Goal: Transaction & Acquisition: Download file/media

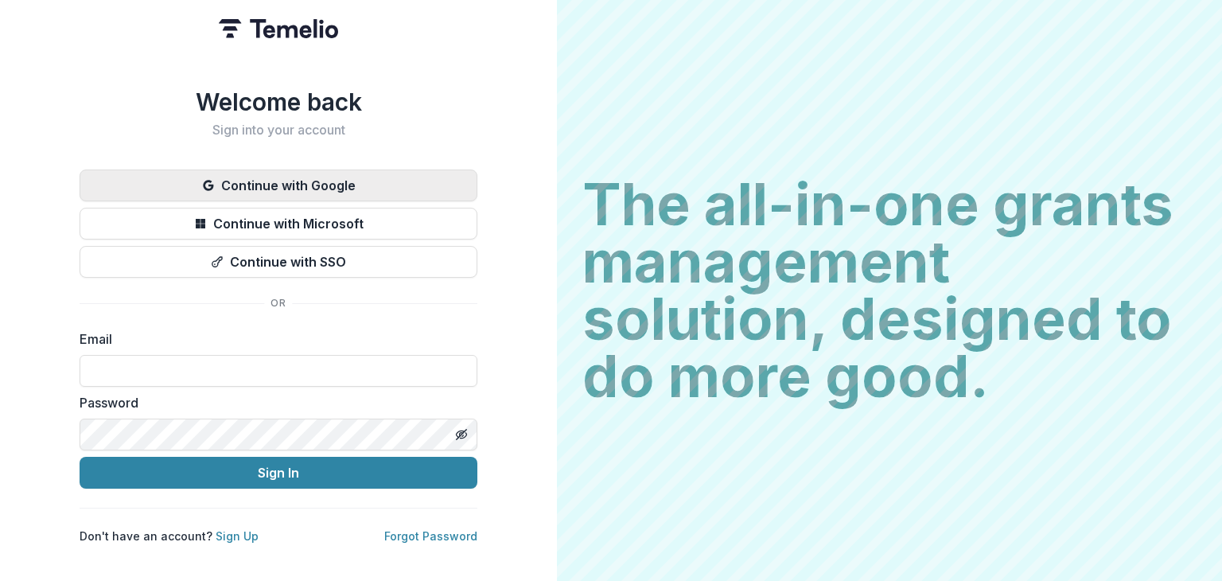
click at [306, 177] on button "Continue with Google" at bounding box center [279, 185] width 398 height 32
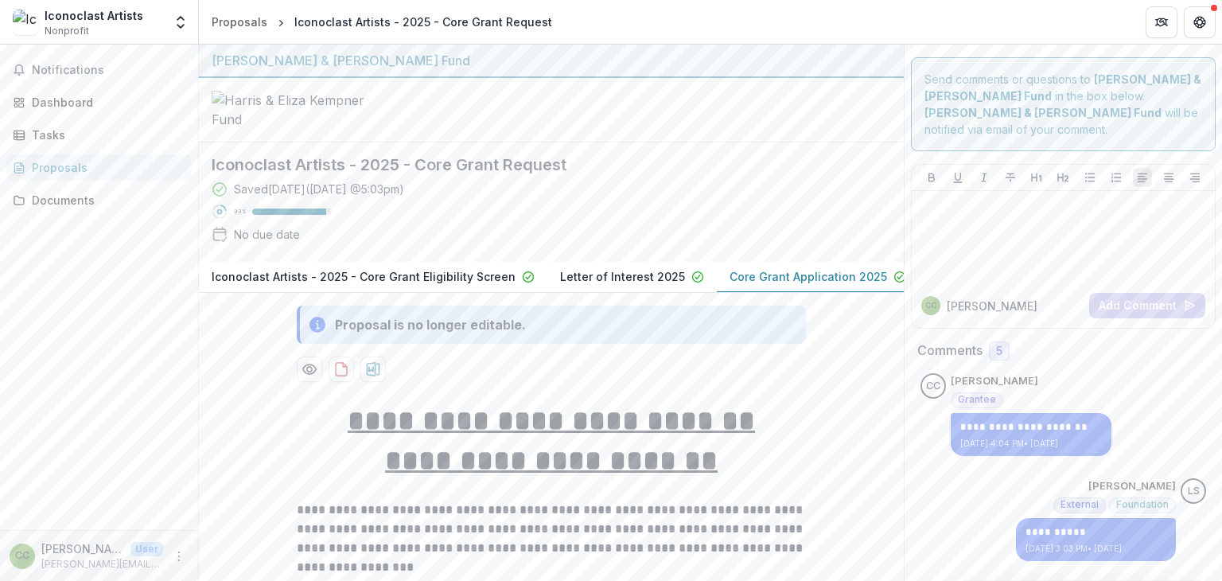
drag, startPoint x: 1221, startPoint y: 58, endPoint x: 1221, endPoint y: 83, distance: 24.7
click at [1221, 83] on div "**********" at bounding box center [710, 313] width 1023 height 536
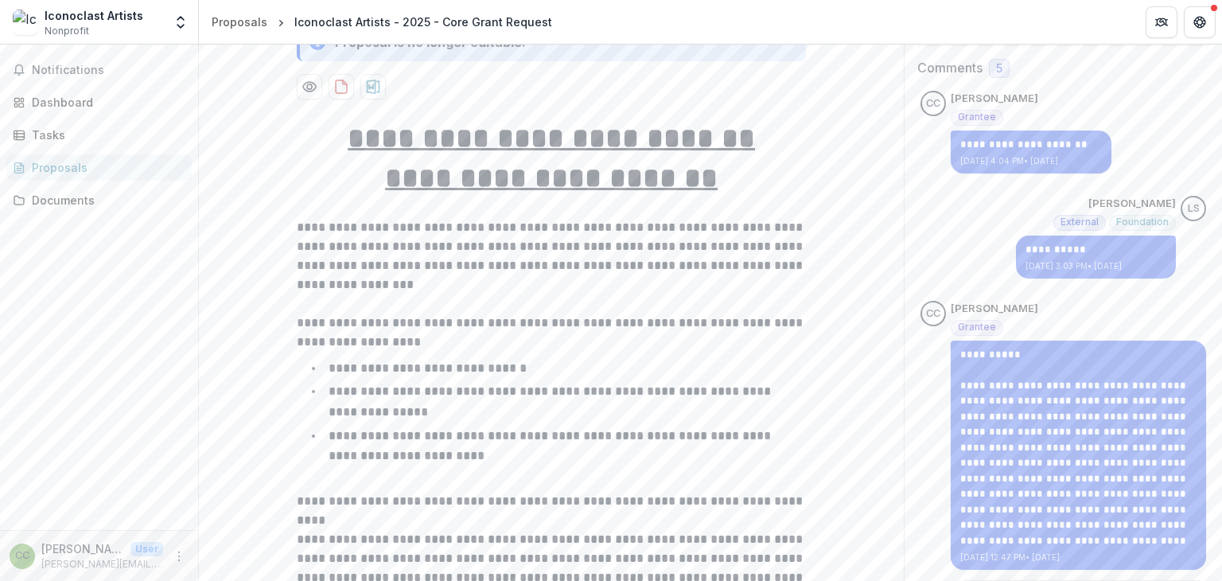
scroll to position [551, 0]
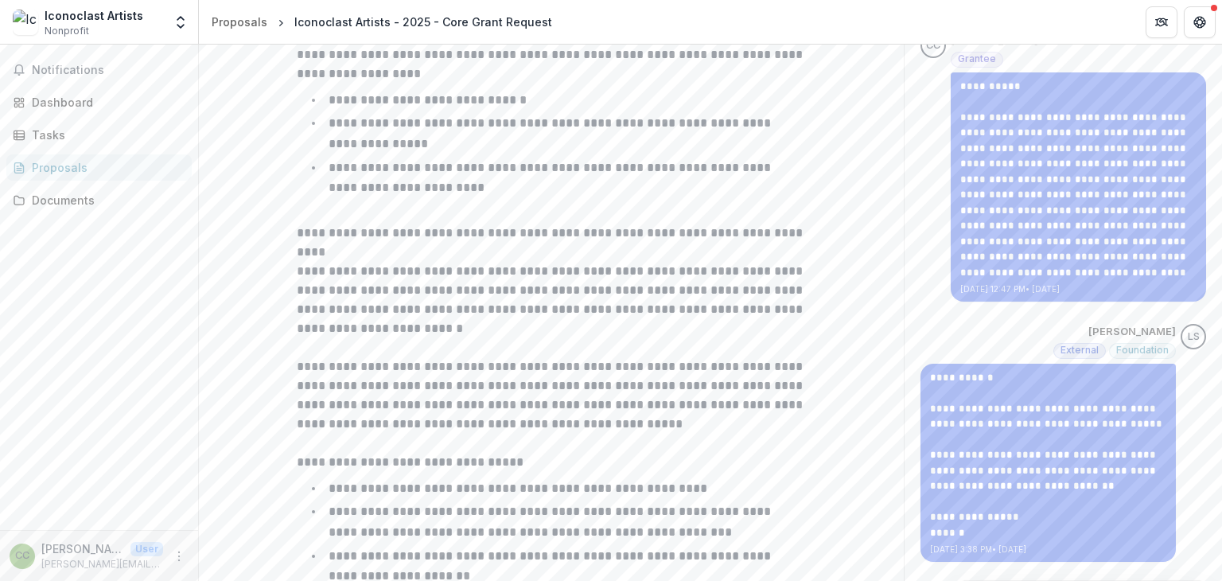
drag, startPoint x: 1221, startPoint y: 74, endPoint x: 1221, endPoint y: 97, distance: 23.1
click at [1221, 97] on div "**********" at bounding box center [710, 313] width 1023 height 536
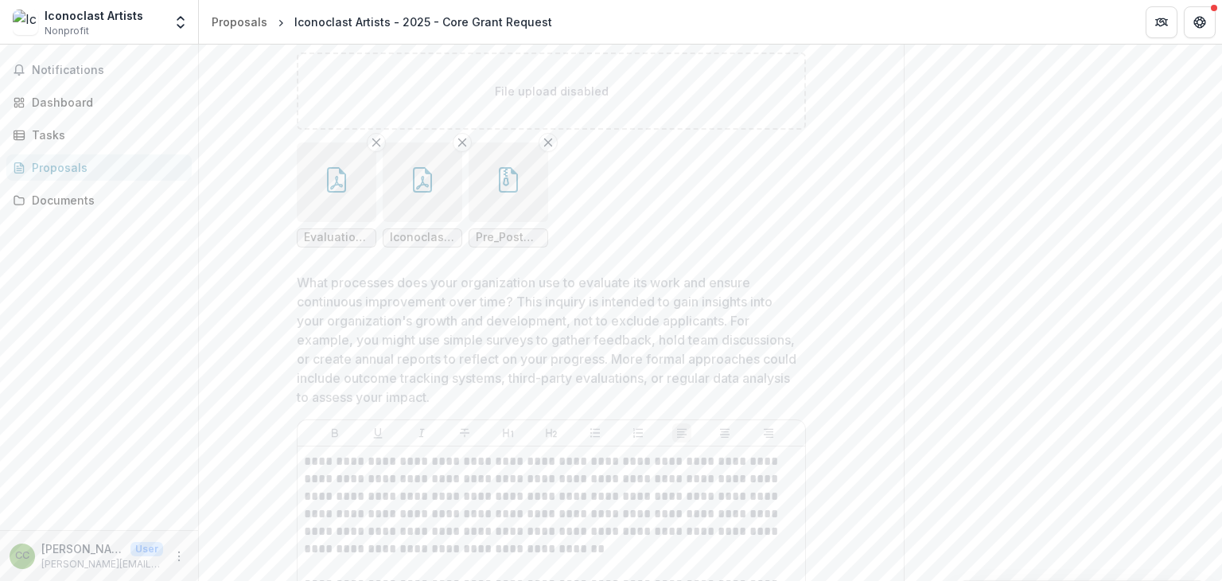
scroll to position [9062, 0]
click at [416, 189] on icon "button" at bounding box center [422, 176] width 25 height 25
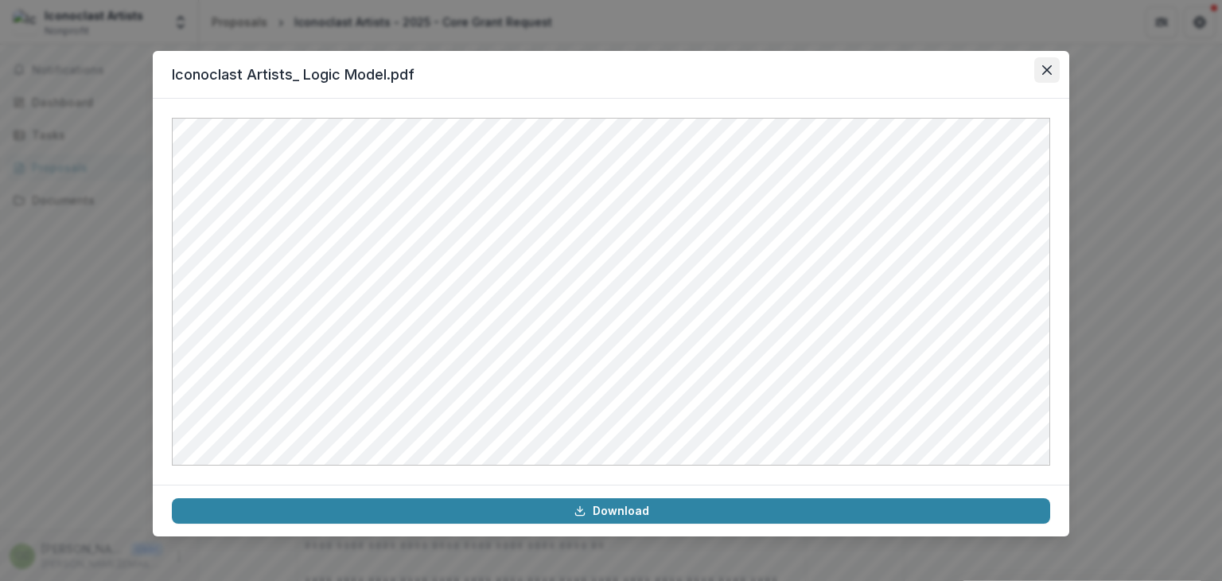
click at [1050, 68] on icon "Close" at bounding box center [1047, 70] width 10 height 10
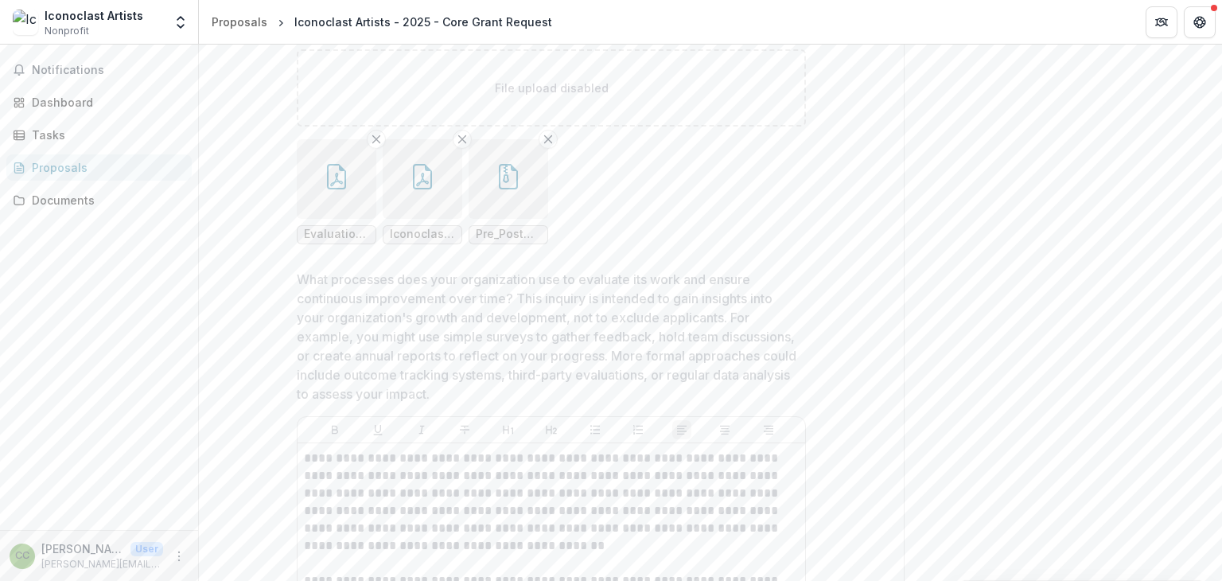
click at [504, 182] on icon "button" at bounding box center [506, 178] width 6 height 9
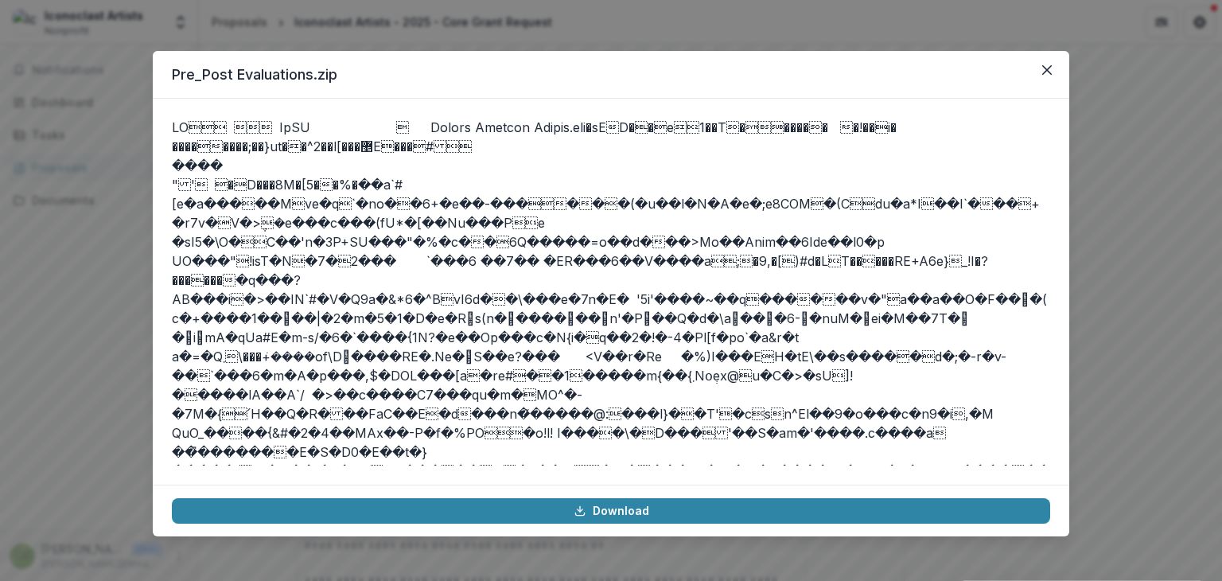
click at [1044, 69] on icon "Close" at bounding box center [1047, 70] width 10 height 10
click at [1046, 64] on button "Close" at bounding box center [1046, 69] width 25 height 25
click at [1148, 142] on div "Pre_Post Evaluations.zip Download" at bounding box center [611, 290] width 1222 height 581
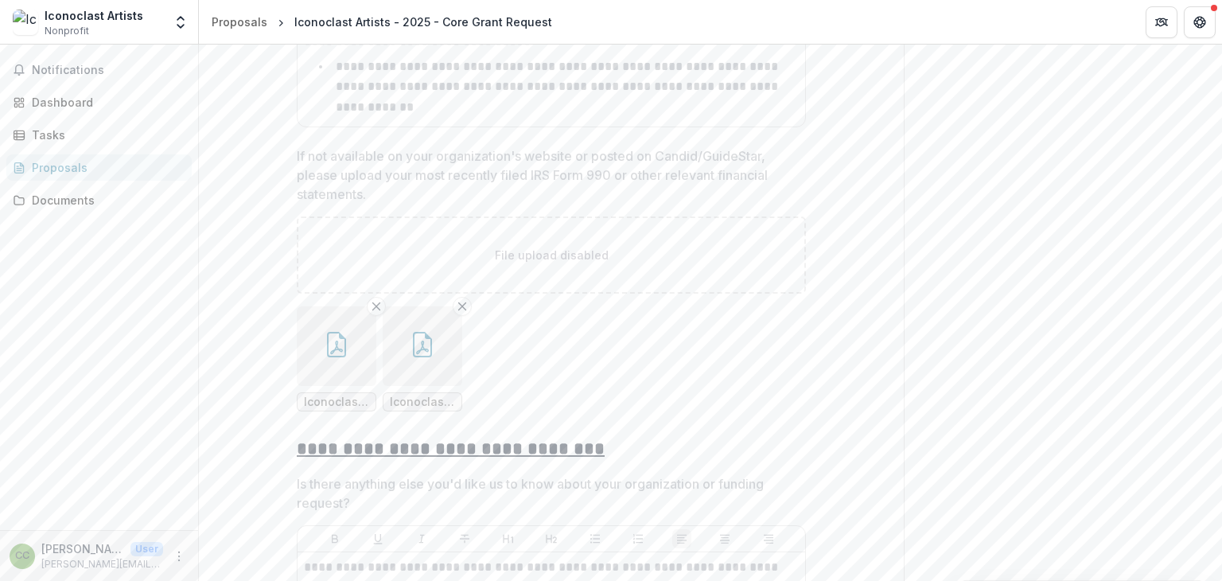
scroll to position [11952, 0]
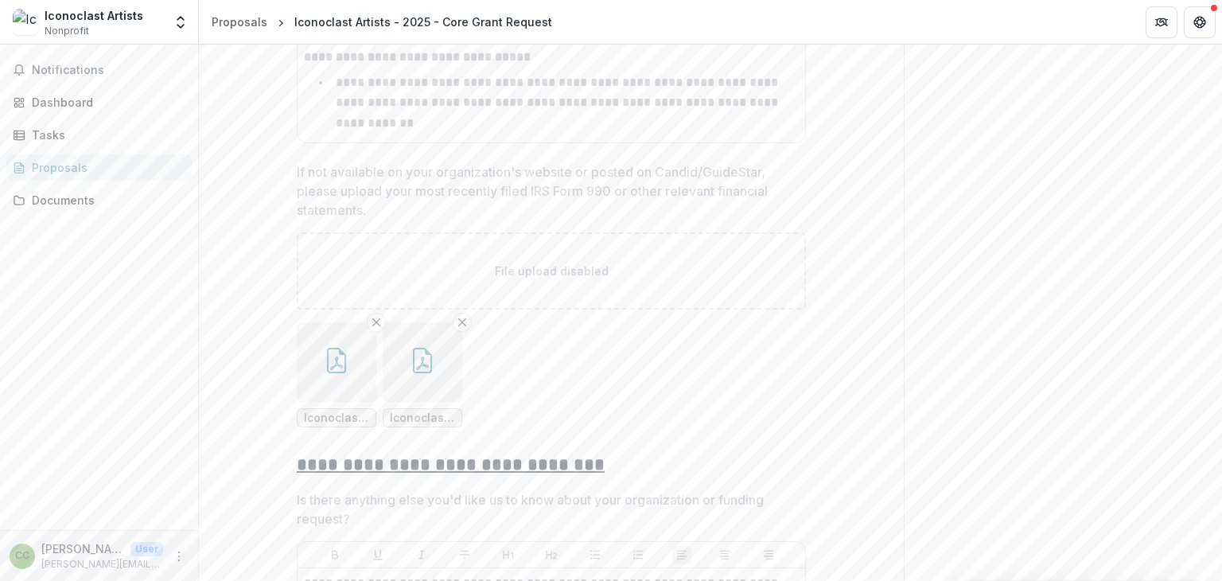
click at [420, 384] on button "button" at bounding box center [423, 362] width 80 height 80
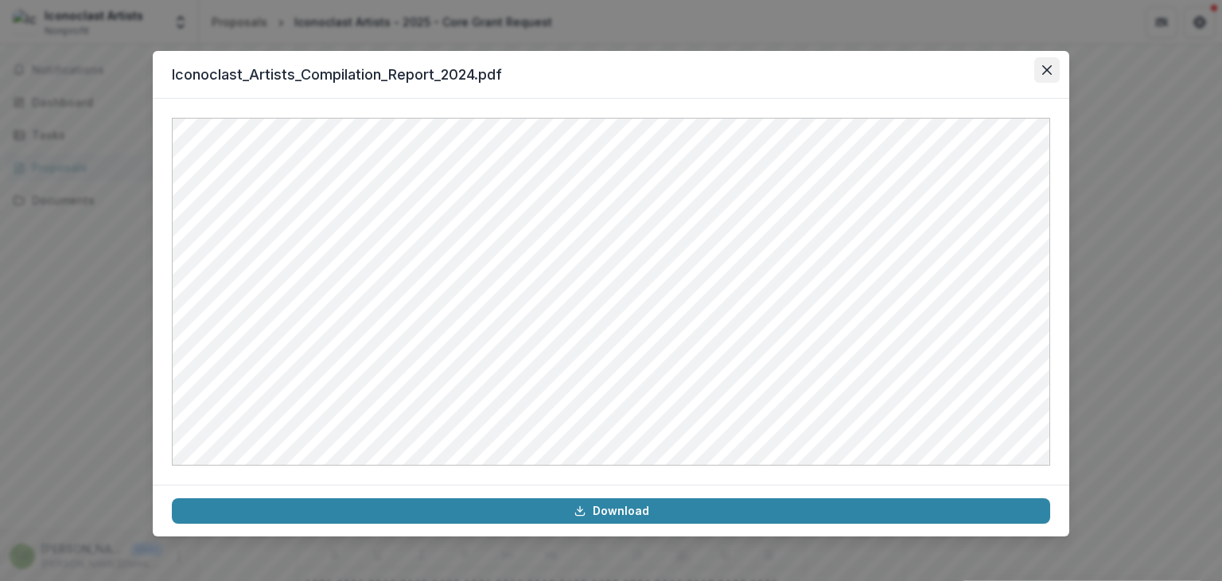
click at [1047, 68] on icon "Close" at bounding box center [1047, 70] width 10 height 10
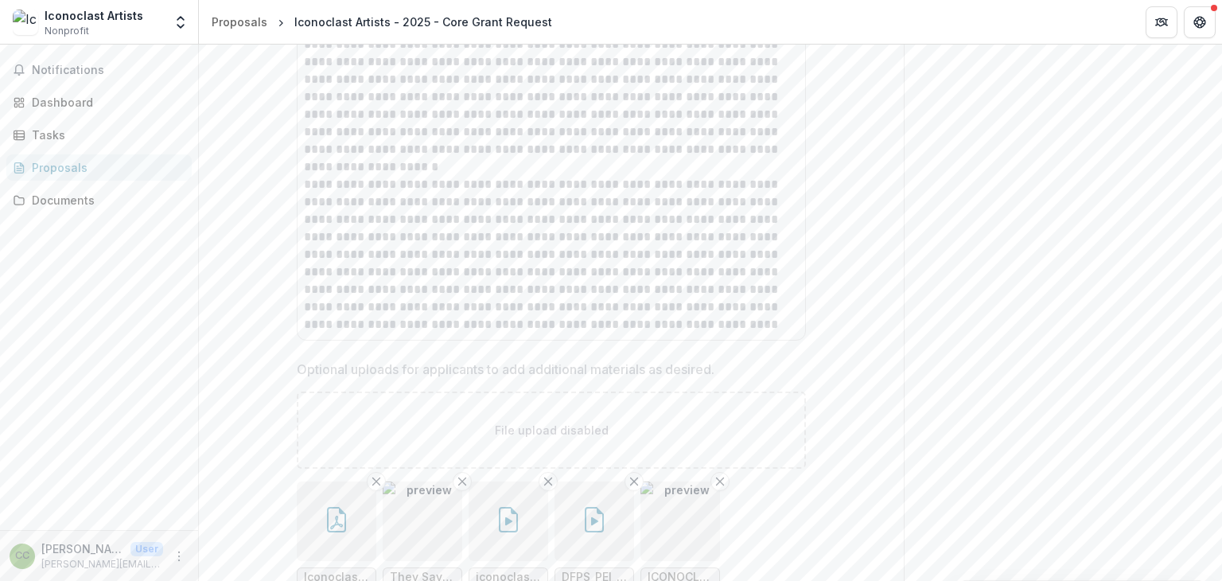
scroll to position [12707, 0]
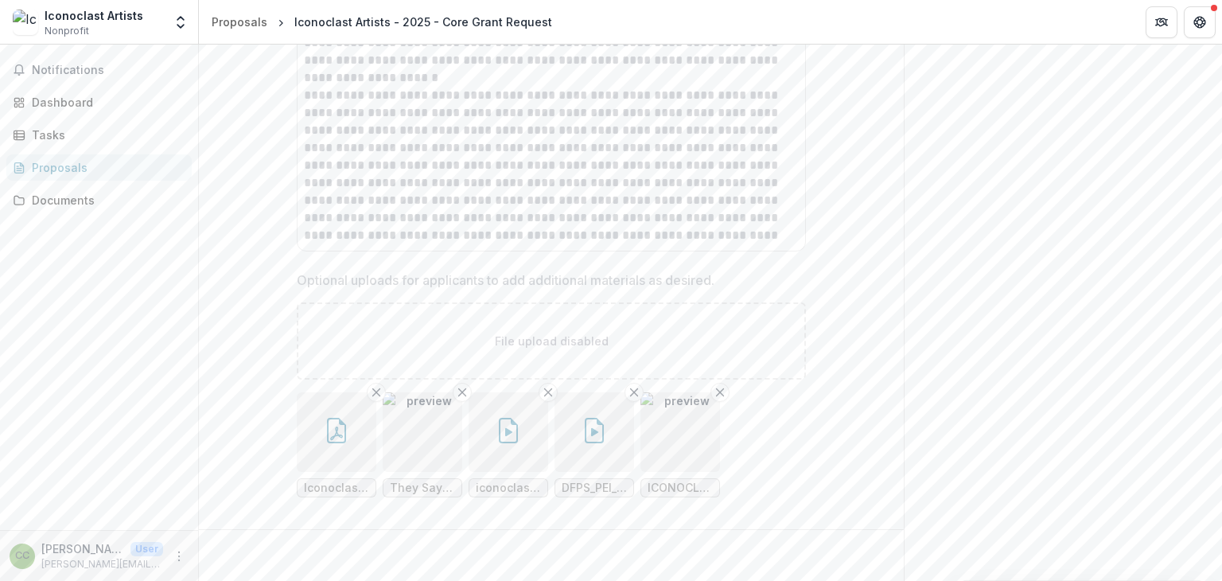
click at [328, 418] on icon "button" at bounding box center [336, 430] width 19 height 25
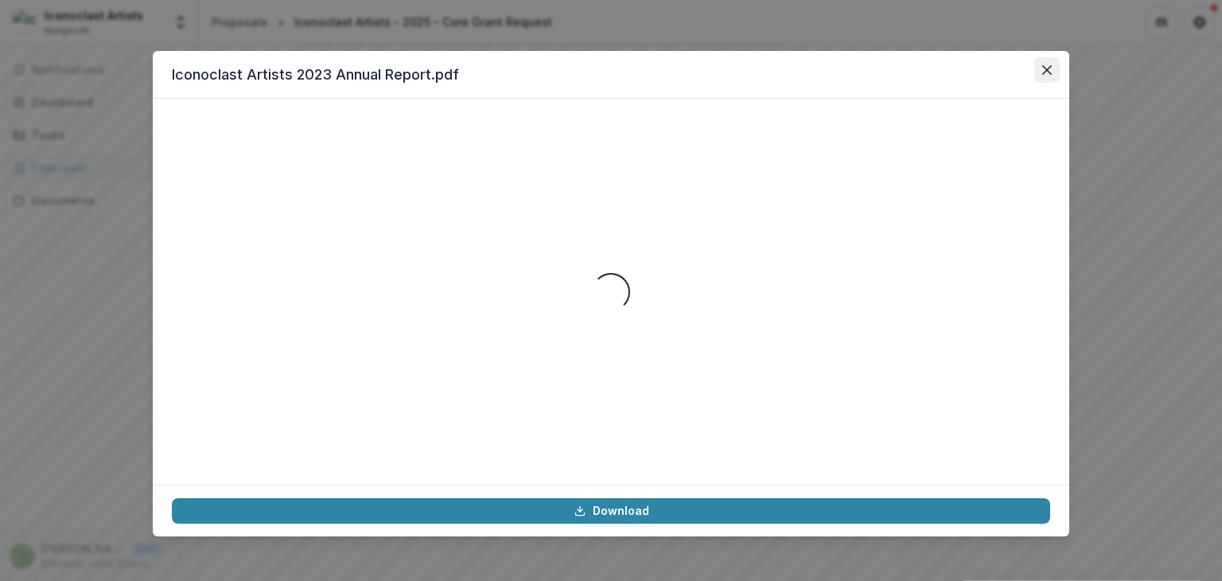
click at [1052, 68] on button "Close" at bounding box center [1046, 69] width 25 height 25
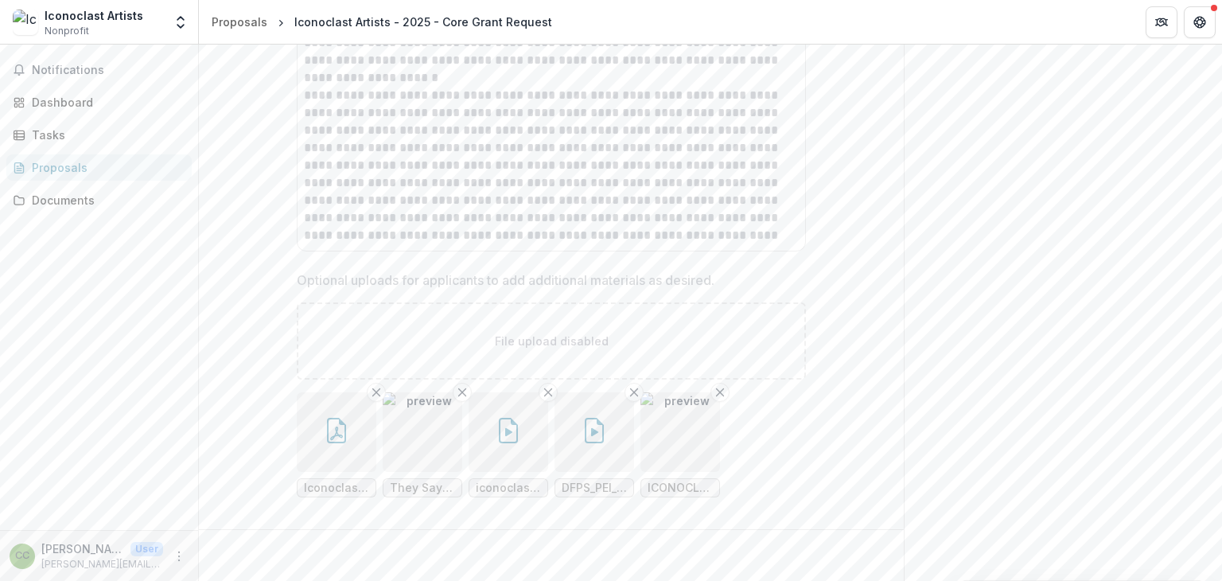
click at [433, 428] on img "button" at bounding box center [423, 432] width 80 height 80
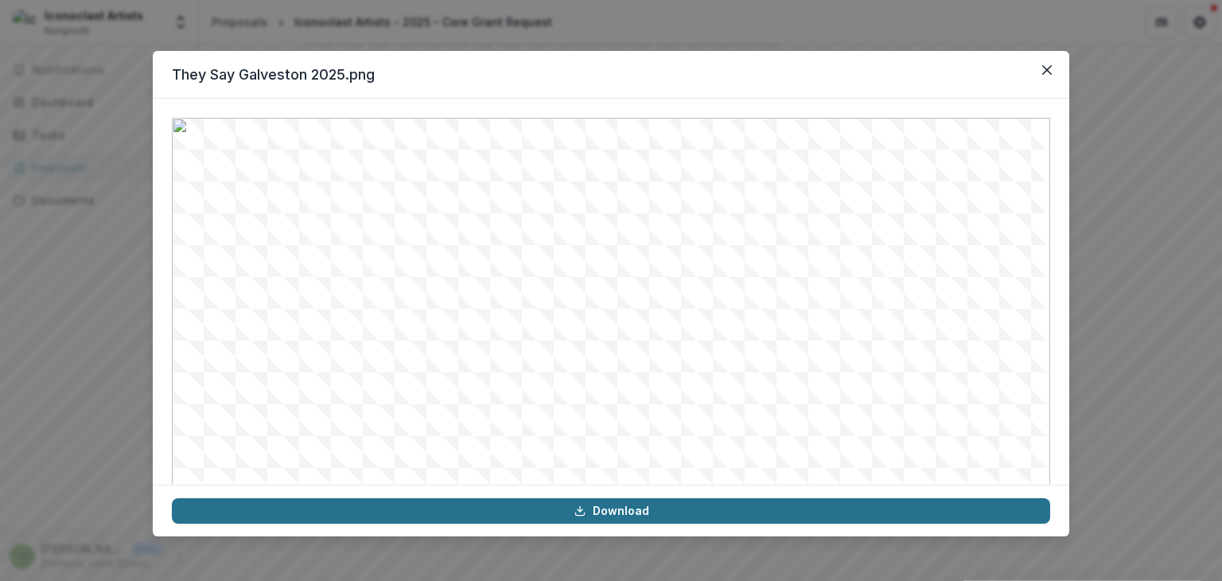
click at [631, 511] on link "Download" at bounding box center [611, 510] width 878 height 25
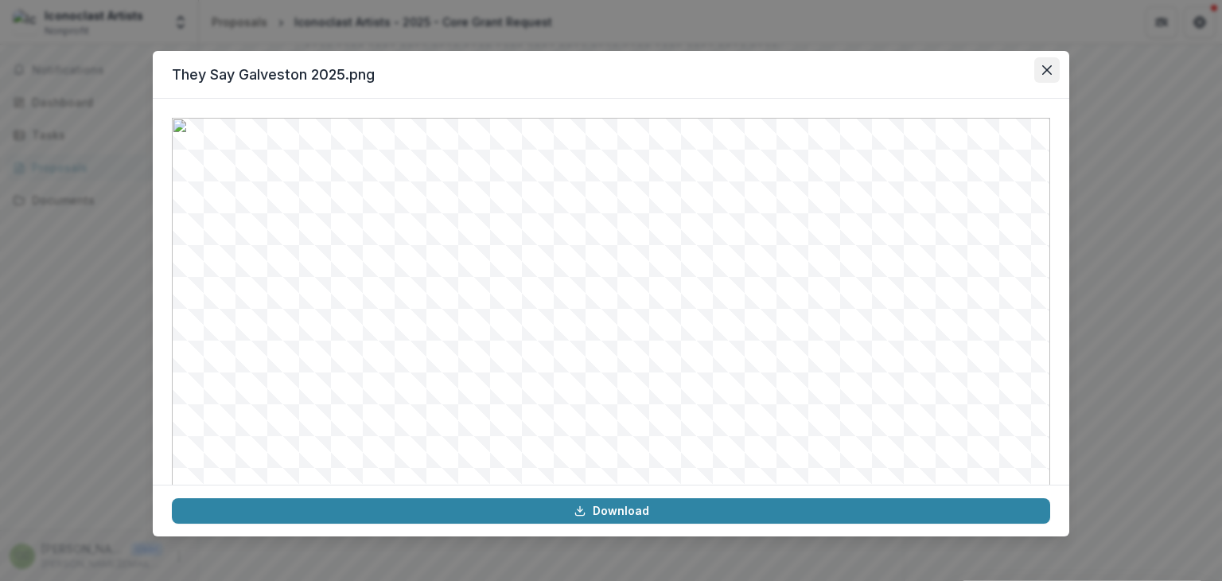
click at [1047, 66] on icon "Close" at bounding box center [1047, 70] width 10 height 10
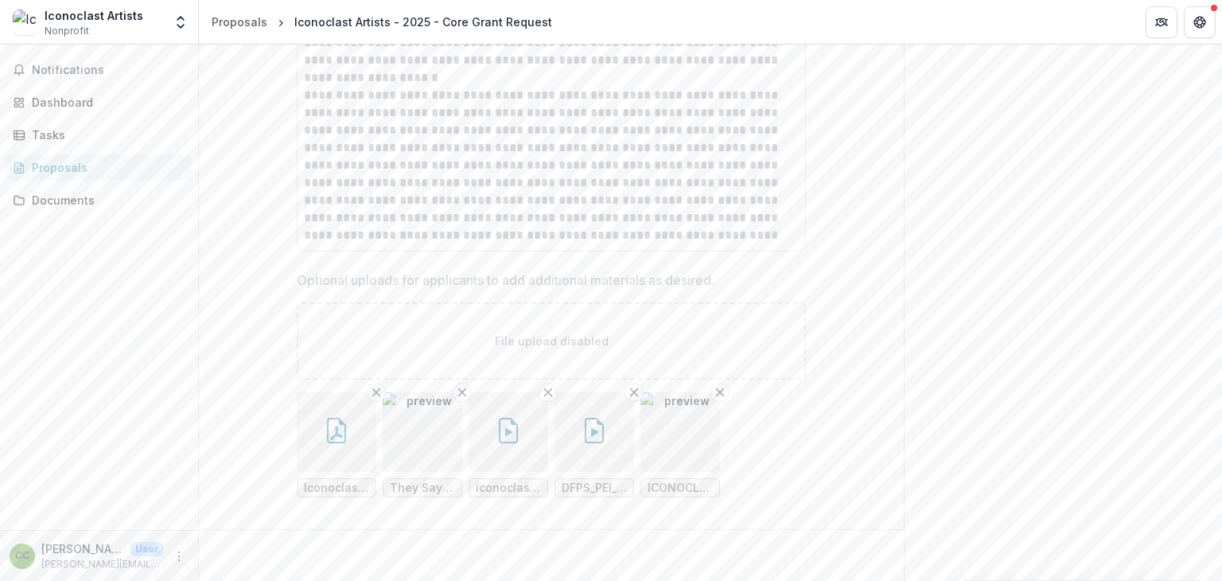
click at [521, 433] on button "button" at bounding box center [509, 432] width 80 height 80
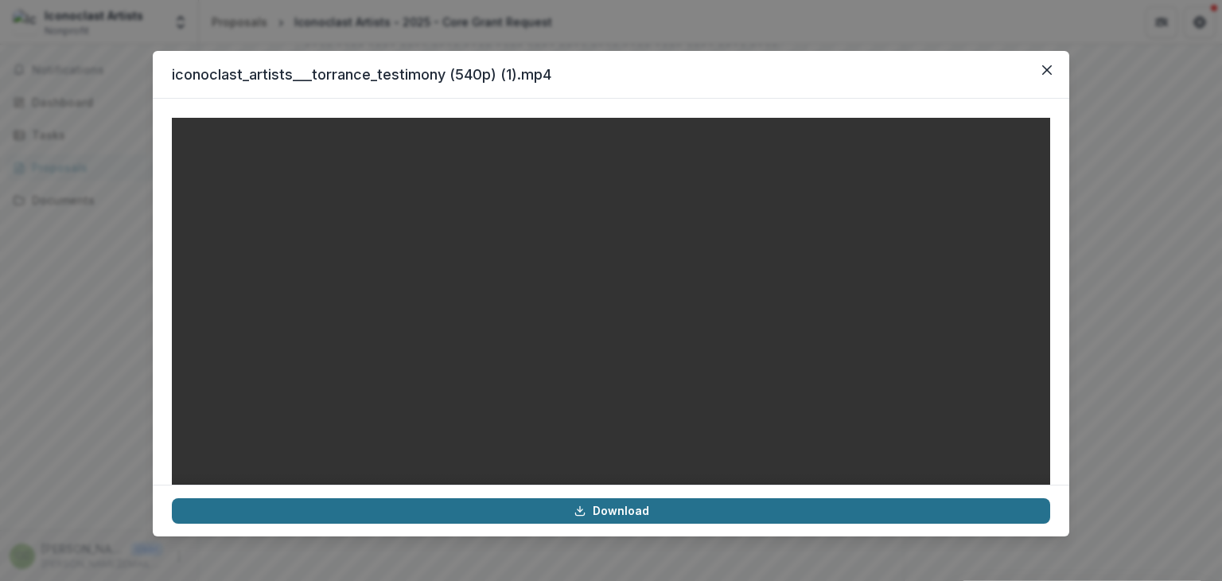
click at [619, 504] on link "Download" at bounding box center [611, 510] width 878 height 25
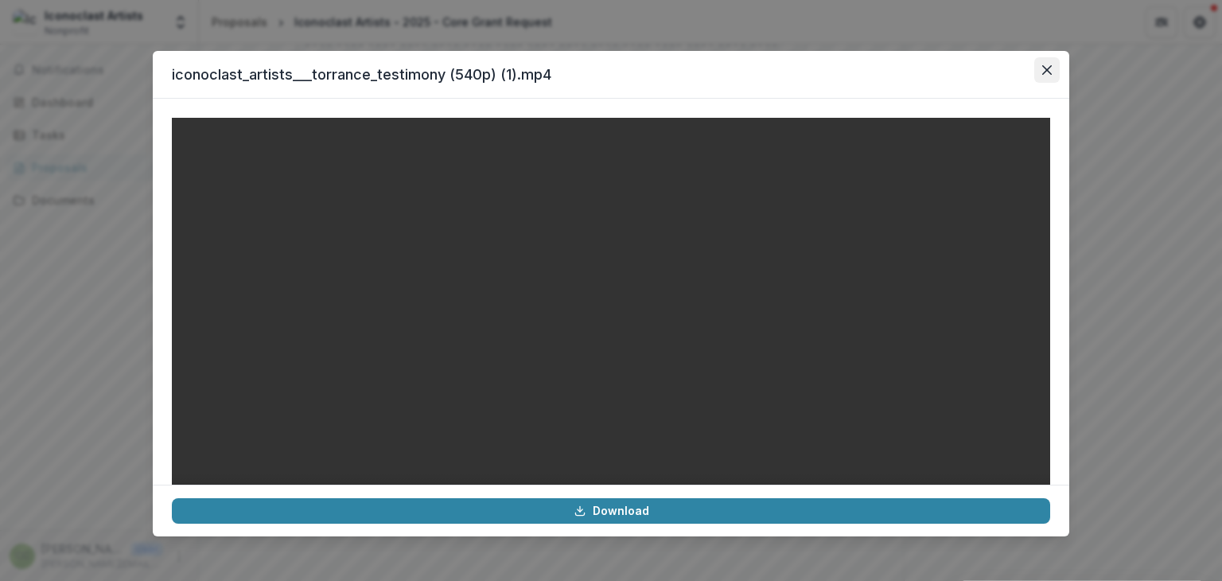
click at [1053, 71] on button "Close" at bounding box center [1046, 69] width 25 height 25
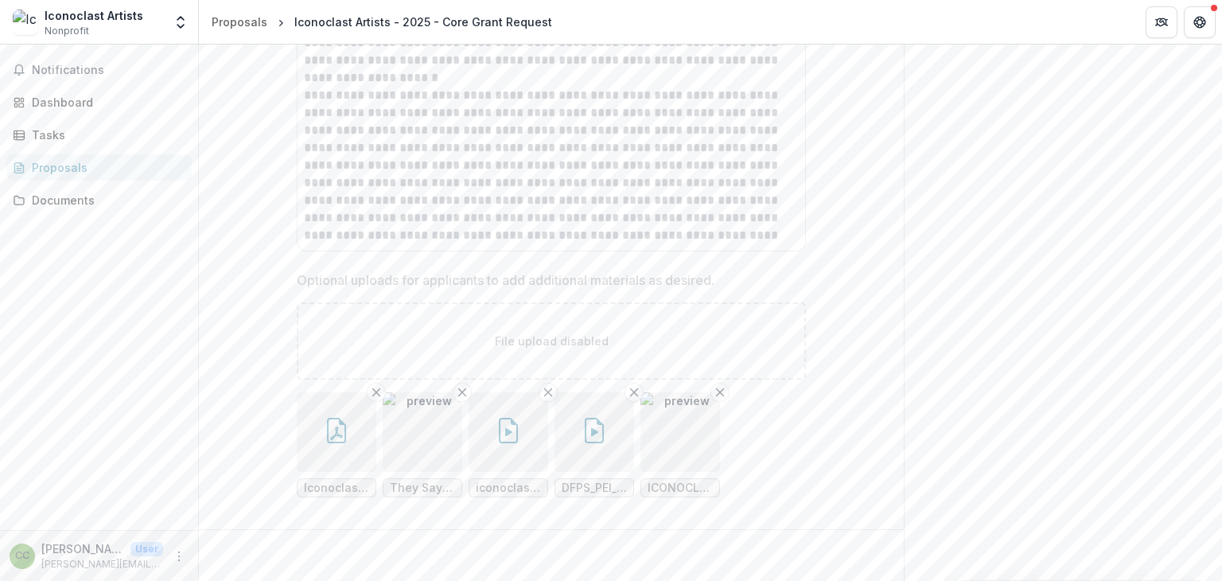
click at [586, 424] on icon "button" at bounding box center [594, 430] width 25 height 25
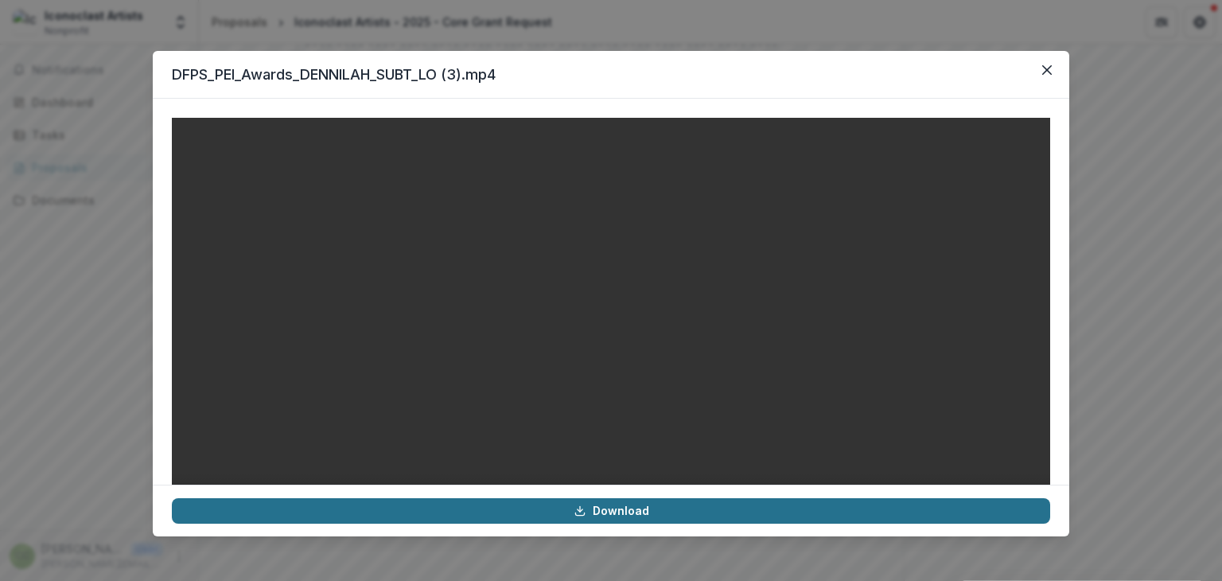
click at [616, 513] on link "Download" at bounding box center [611, 510] width 878 height 25
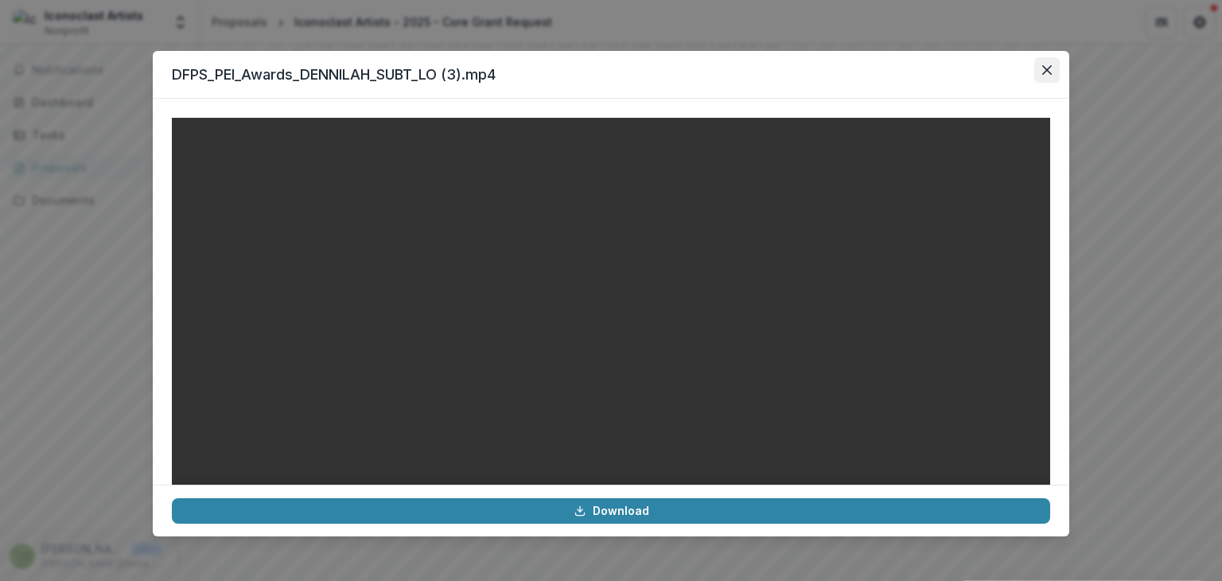
click at [1049, 67] on icon "Close" at bounding box center [1047, 70] width 10 height 10
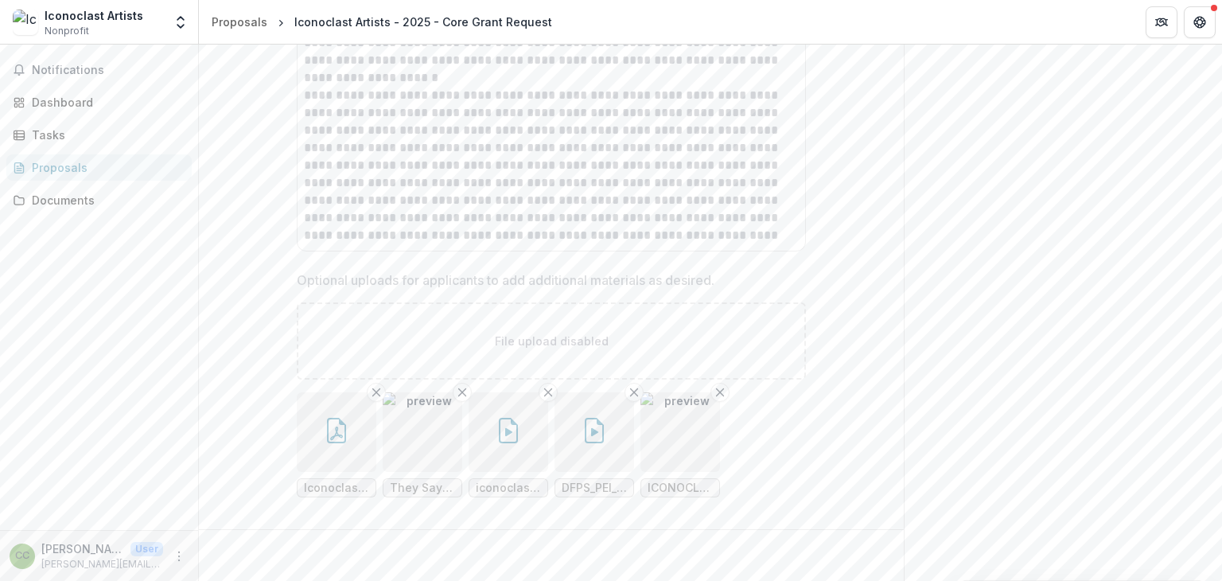
click at [669, 481] on span "ICONOCLAST.png" at bounding box center [680, 488] width 65 height 14
click at [680, 427] on img "button" at bounding box center [681, 432] width 80 height 80
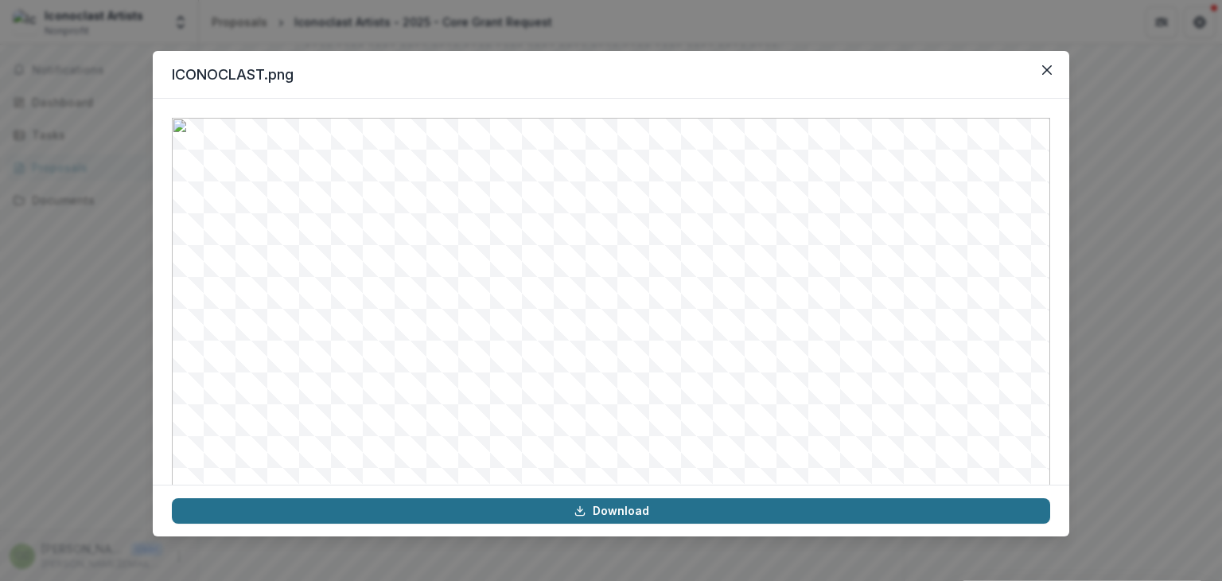
click at [616, 509] on link "Download" at bounding box center [611, 510] width 878 height 25
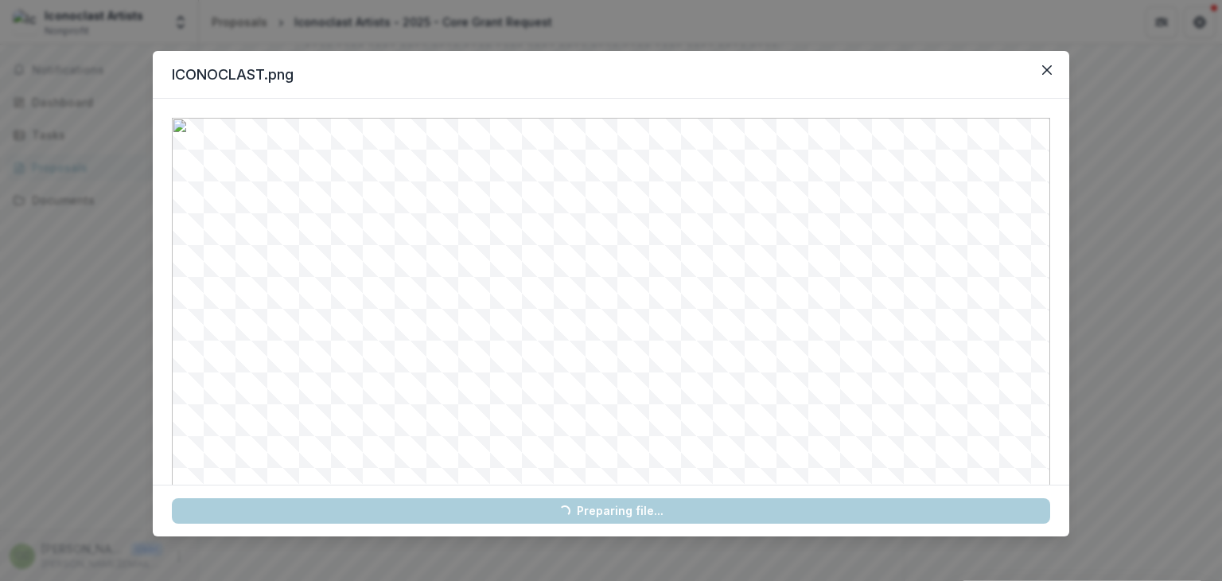
click at [616, 509] on link "Loading... Preparing file..." at bounding box center [611, 510] width 878 height 25
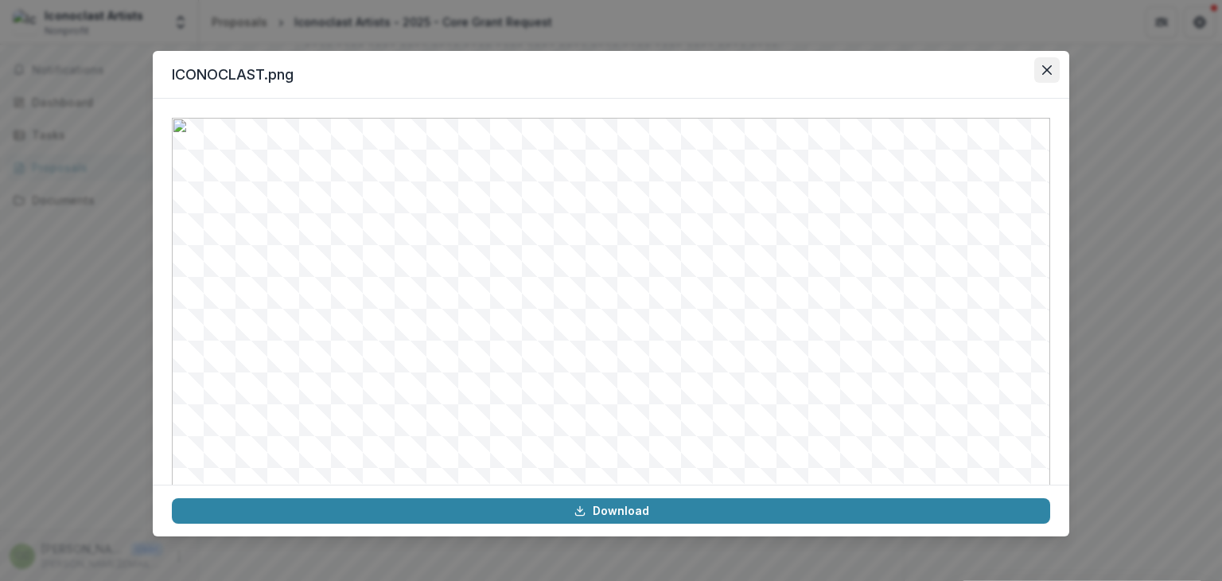
click at [1049, 67] on icon "Close" at bounding box center [1047, 70] width 10 height 10
